Goal: Go to known website: Go to known website

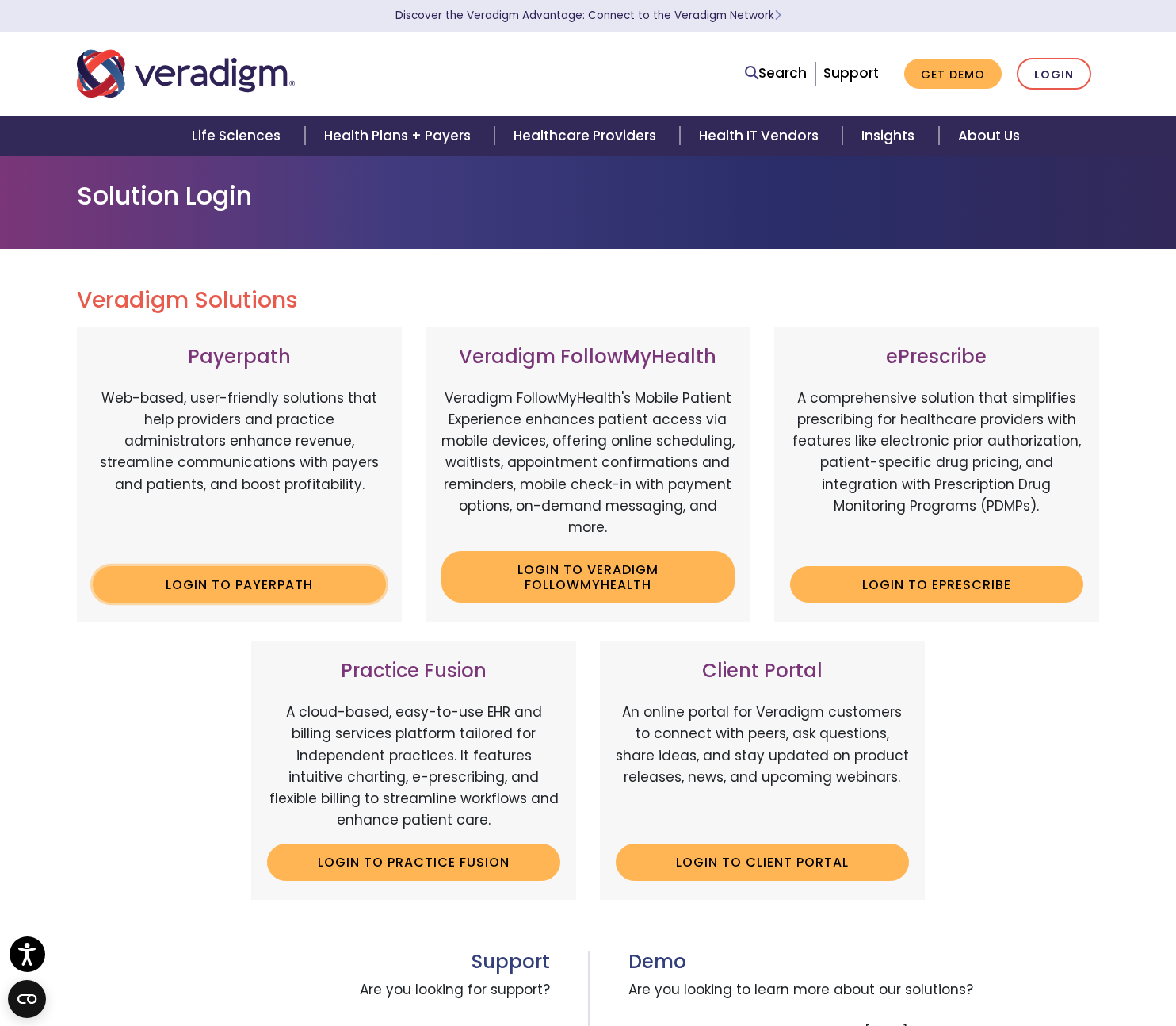
click at [263, 576] on link "Login to Payerpath" at bounding box center [239, 584] width 293 height 37
click at [264, 577] on link "Login to Payerpath" at bounding box center [239, 584] width 293 height 37
click at [285, 587] on link "Login to Payerpath" at bounding box center [239, 584] width 293 height 37
click at [257, 587] on link "Login to Payerpath" at bounding box center [239, 584] width 293 height 37
